Goal: Find specific page/section: Find specific page/section

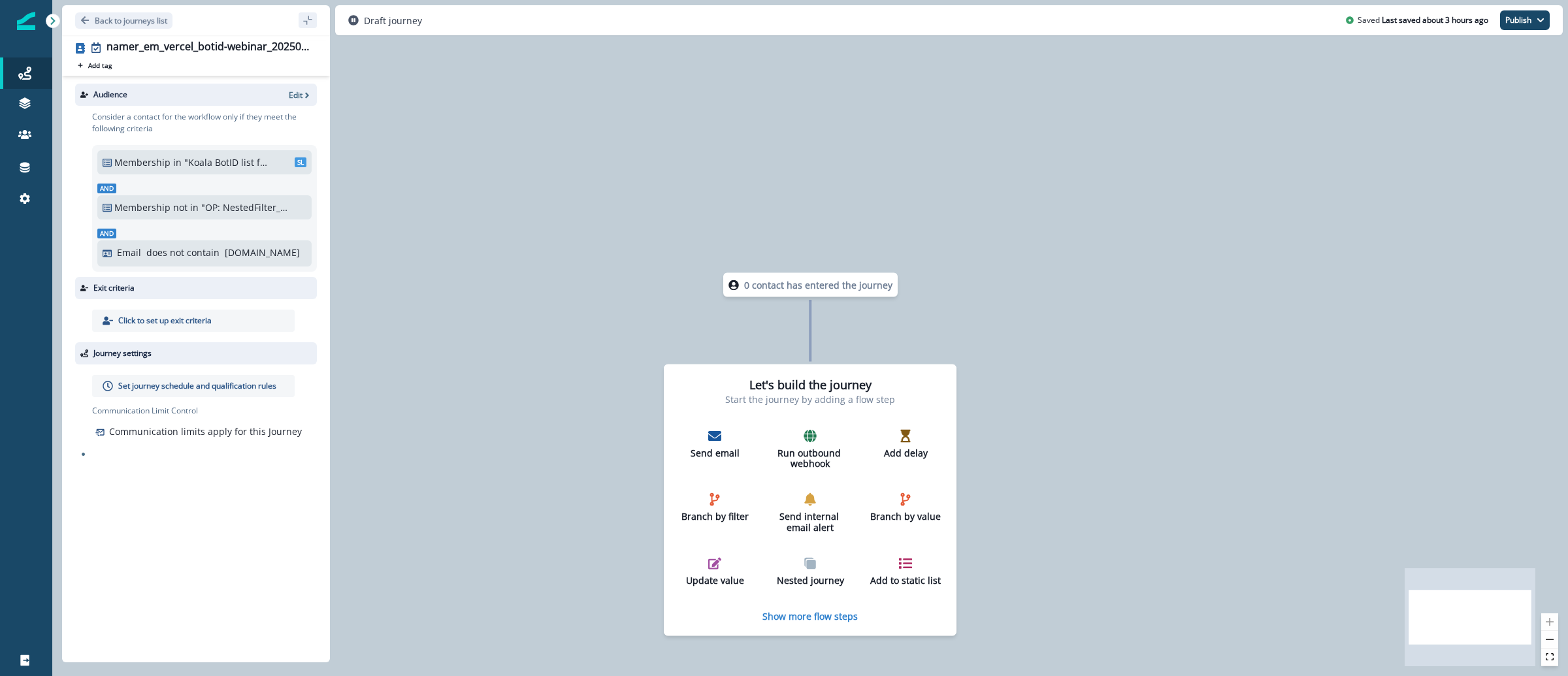
click at [25, 22] on img at bounding box center [26, 21] width 19 height 19
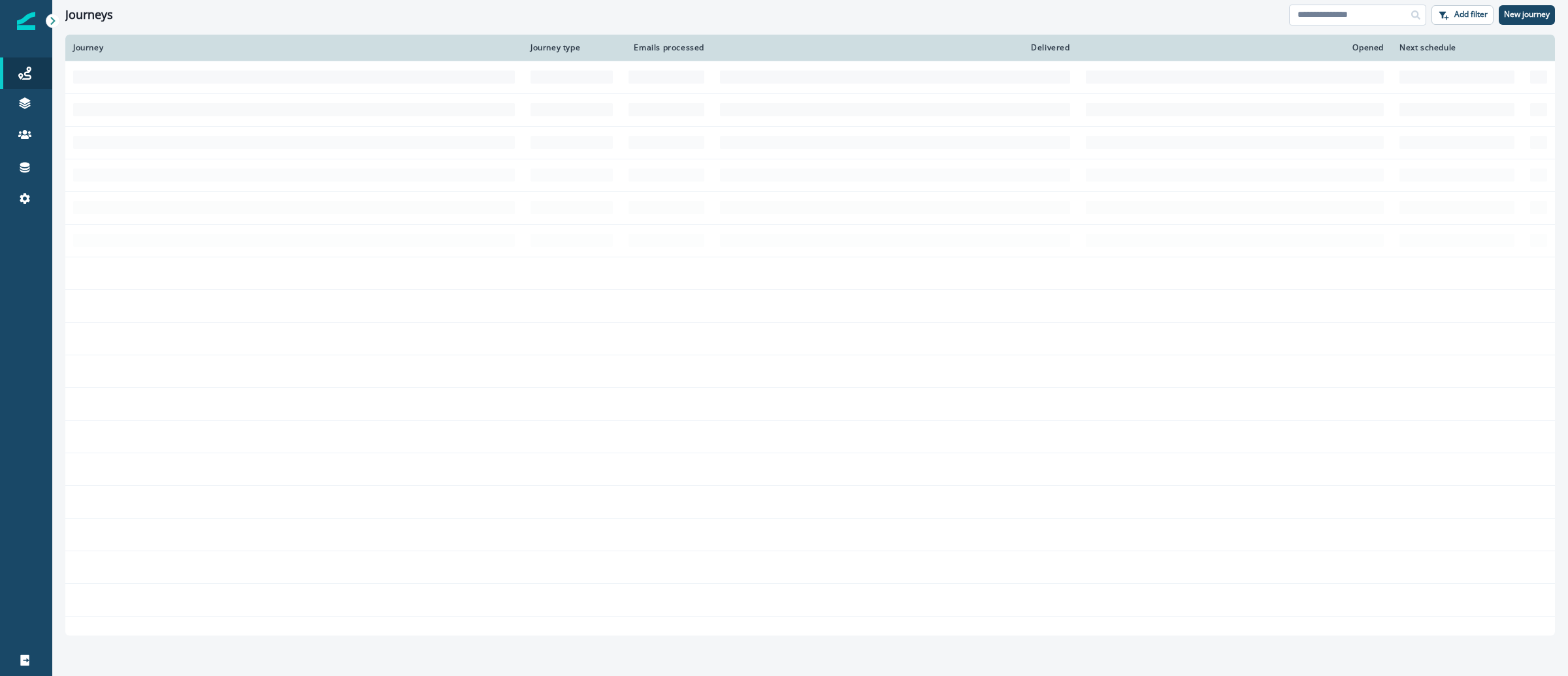
click at [1390, 20] on input at bounding box center [1357, 15] width 137 height 21
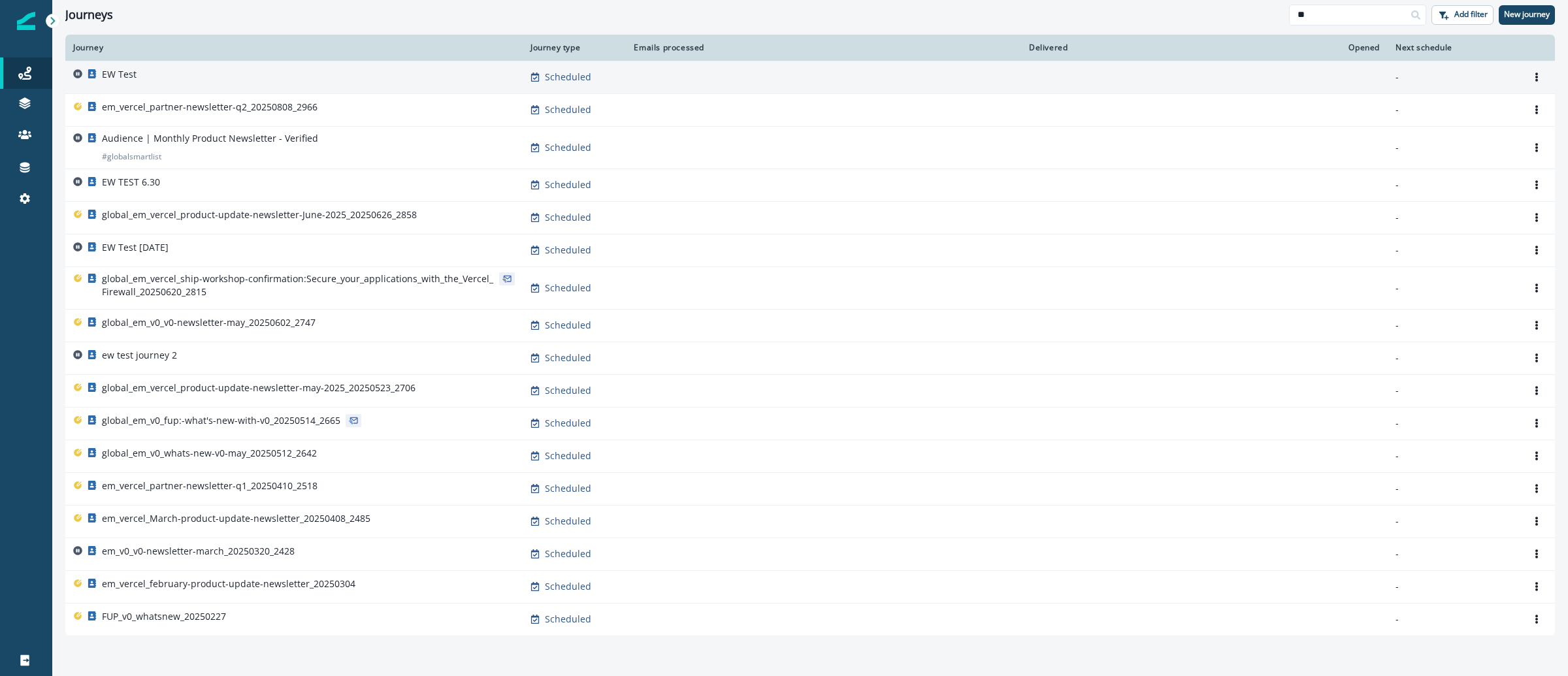
type input "**"
click at [278, 66] on td "EW Test" at bounding box center [293, 77] width 457 height 33
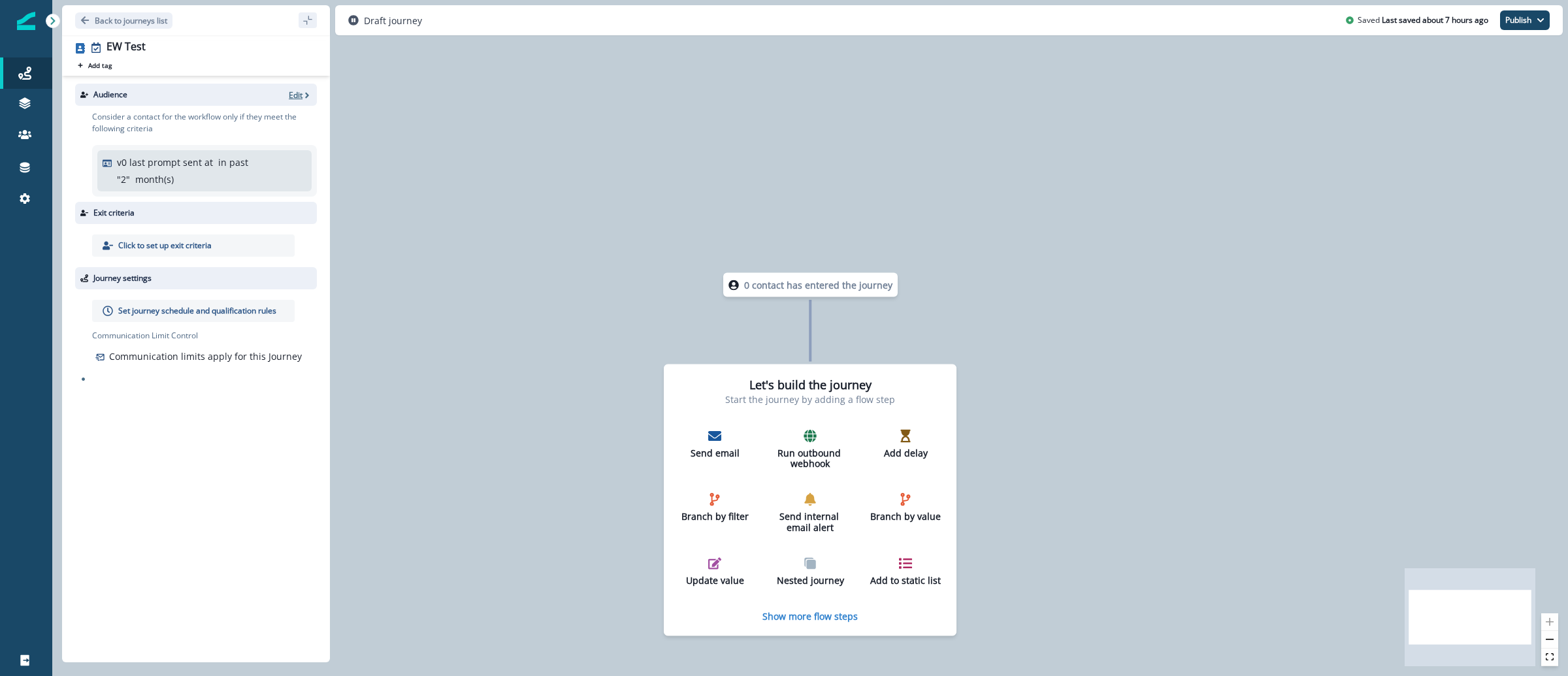
click at [305, 93] on icon "button" at bounding box center [306, 95] width 9 height 9
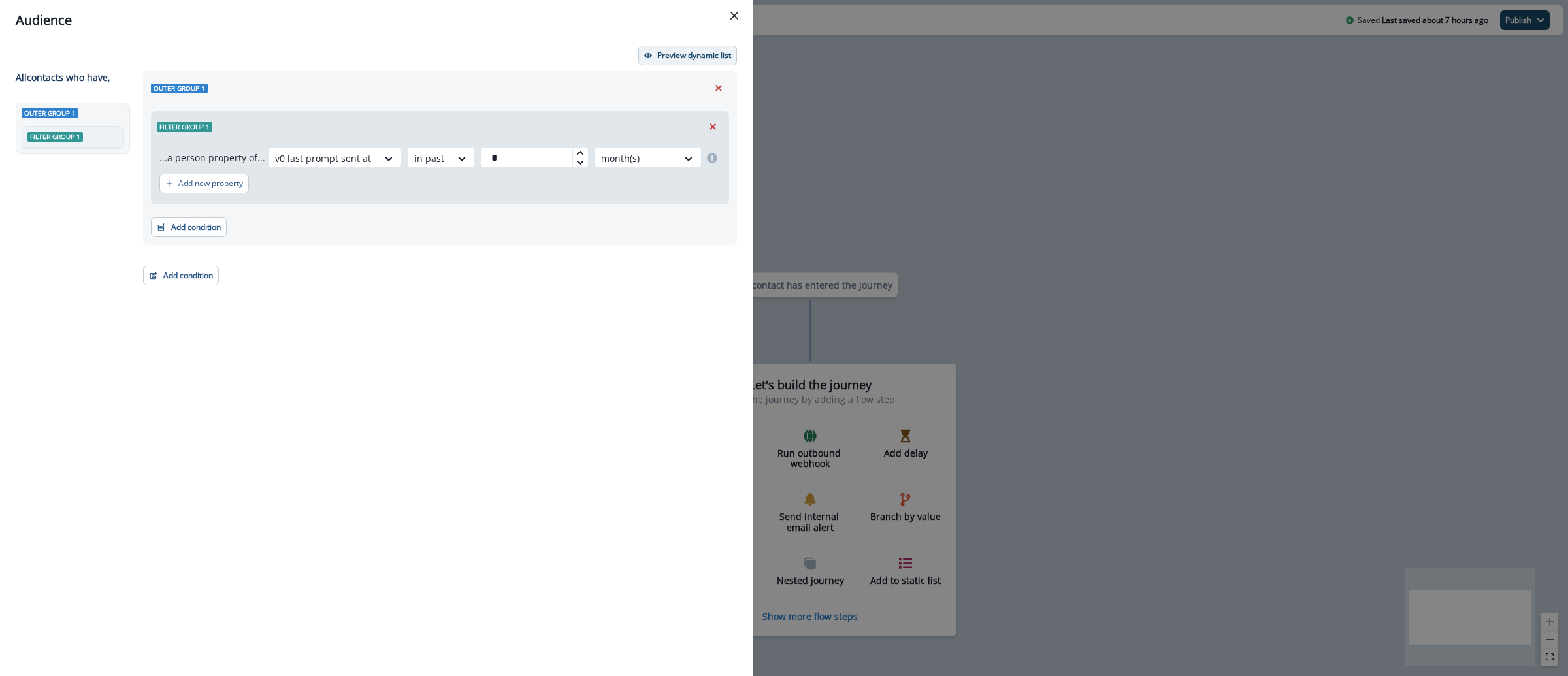
click at [715, 47] on button "Preview dynamic list" at bounding box center [687, 55] width 99 height 20
